Goal: Information Seeking & Learning: Learn about a topic

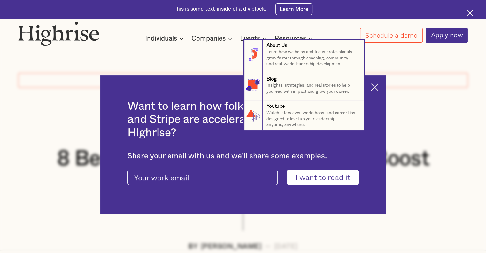
click at [376, 85] on nav "8 About Us Learn how we helps ambitious professionals grow faster through coach…" at bounding box center [243, 85] width 486 height 91
click at [379, 87] on nav "8 About Us Learn how we helps ambitious professionals grow faster through coach…" at bounding box center [243, 85] width 486 height 91
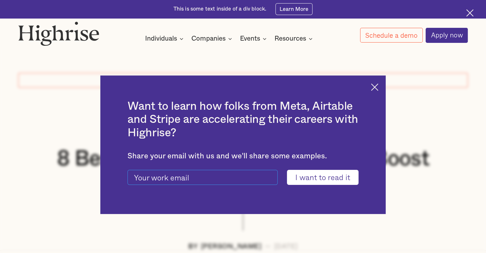
click at [221, 178] on input "current-ascender-blog-article-modal-form" at bounding box center [202, 177] width 150 height 15
type input "[EMAIL_ADDRESS][DOMAIN_NAME]"
click at [287, 170] on input "I want to read it" at bounding box center [323, 177] width 72 height 15
type input "Please wait..."
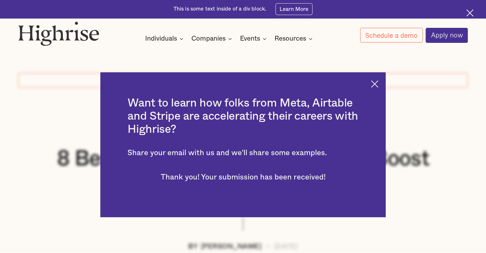
click at [378, 80] on img at bounding box center [374, 83] width 7 height 7
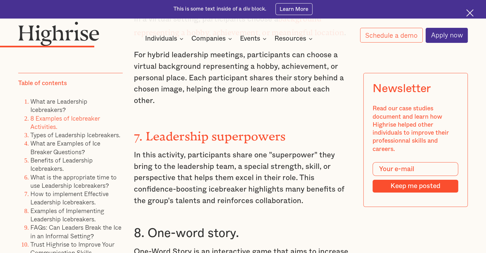
scroll to position [2128, 0]
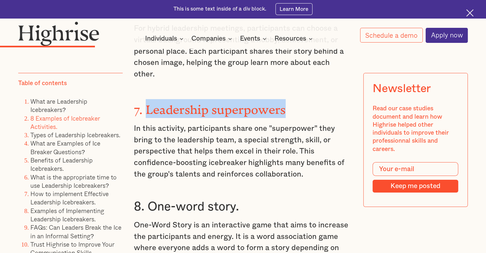
drag, startPoint x: 291, startPoint y: 83, endPoint x: 145, endPoint y: 74, distance: 146.5
copy strong "Leadership superpowers"
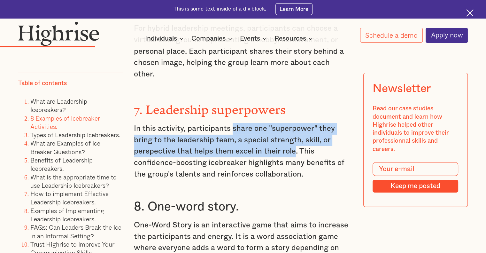
drag, startPoint x: 232, startPoint y: 103, endPoint x: 293, endPoint y: 128, distance: 66.2
click at [293, 128] on p "In this activity, participants share one "superpower" they bring to the leaders…" at bounding box center [243, 151] width 218 height 57
copy p "share one "superpower" they bring to the leadership team, a special strength, s…"
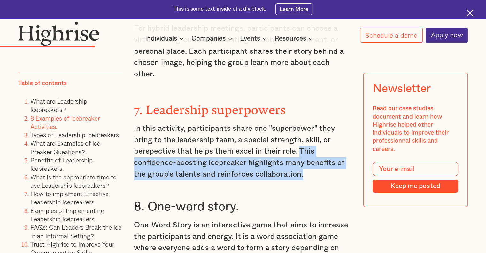
drag, startPoint x: 298, startPoint y: 124, endPoint x: 324, endPoint y: 149, distance: 35.9
click at [324, 149] on p "In this activity, participants share one "superpower" they bring to the leaders…" at bounding box center [243, 151] width 218 height 57
copy p "This confidence-boosting icebreaker highlights many benefits of the group's tal…"
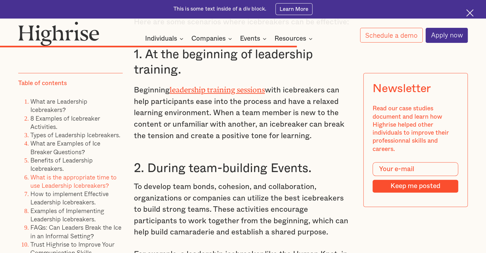
scroll to position [5194, 0]
